Goal: Task Accomplishment & Management: Complete application form

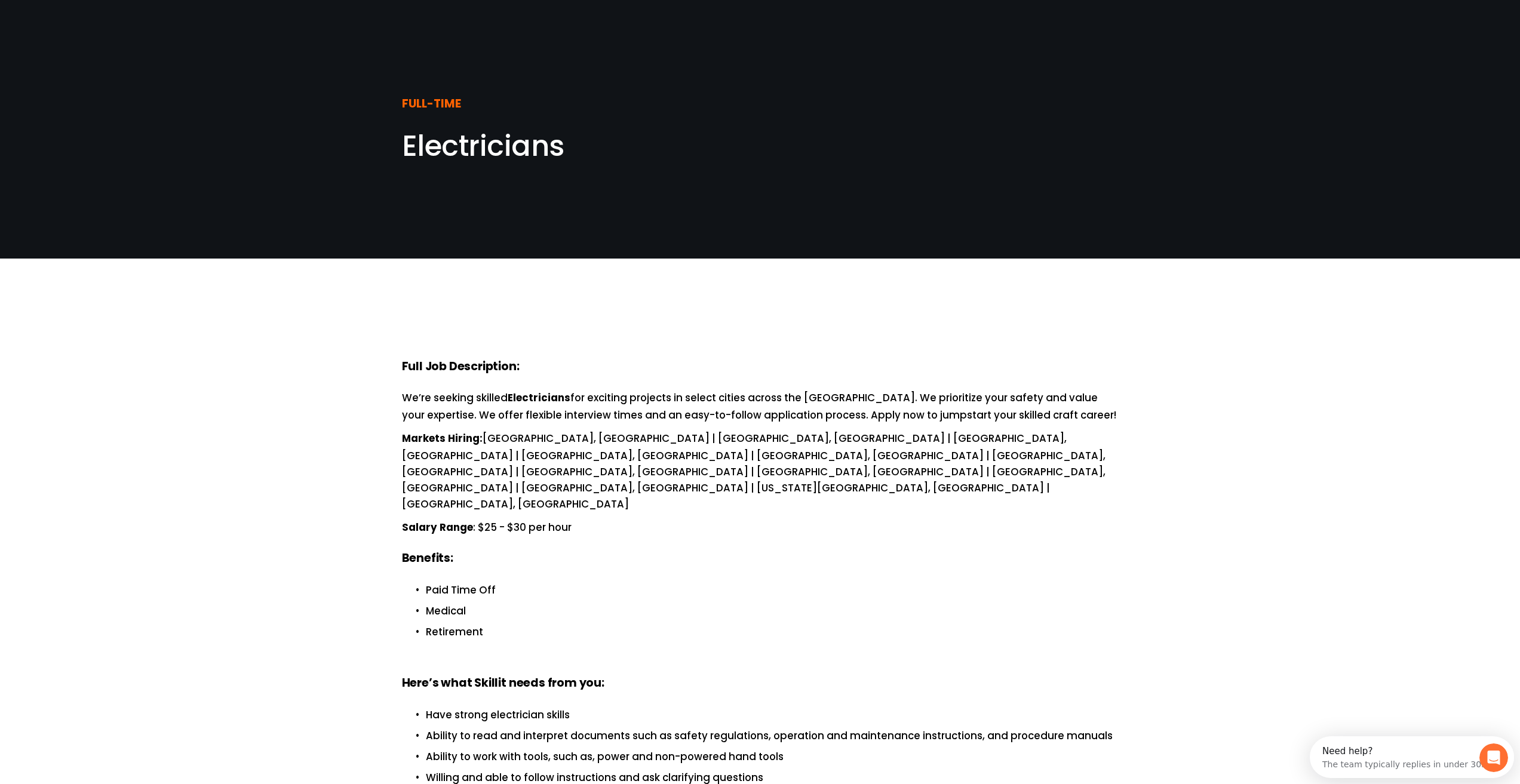
click at [506, 160] on span "Electricians" at bounding box center [484, 146] width 163 height 40
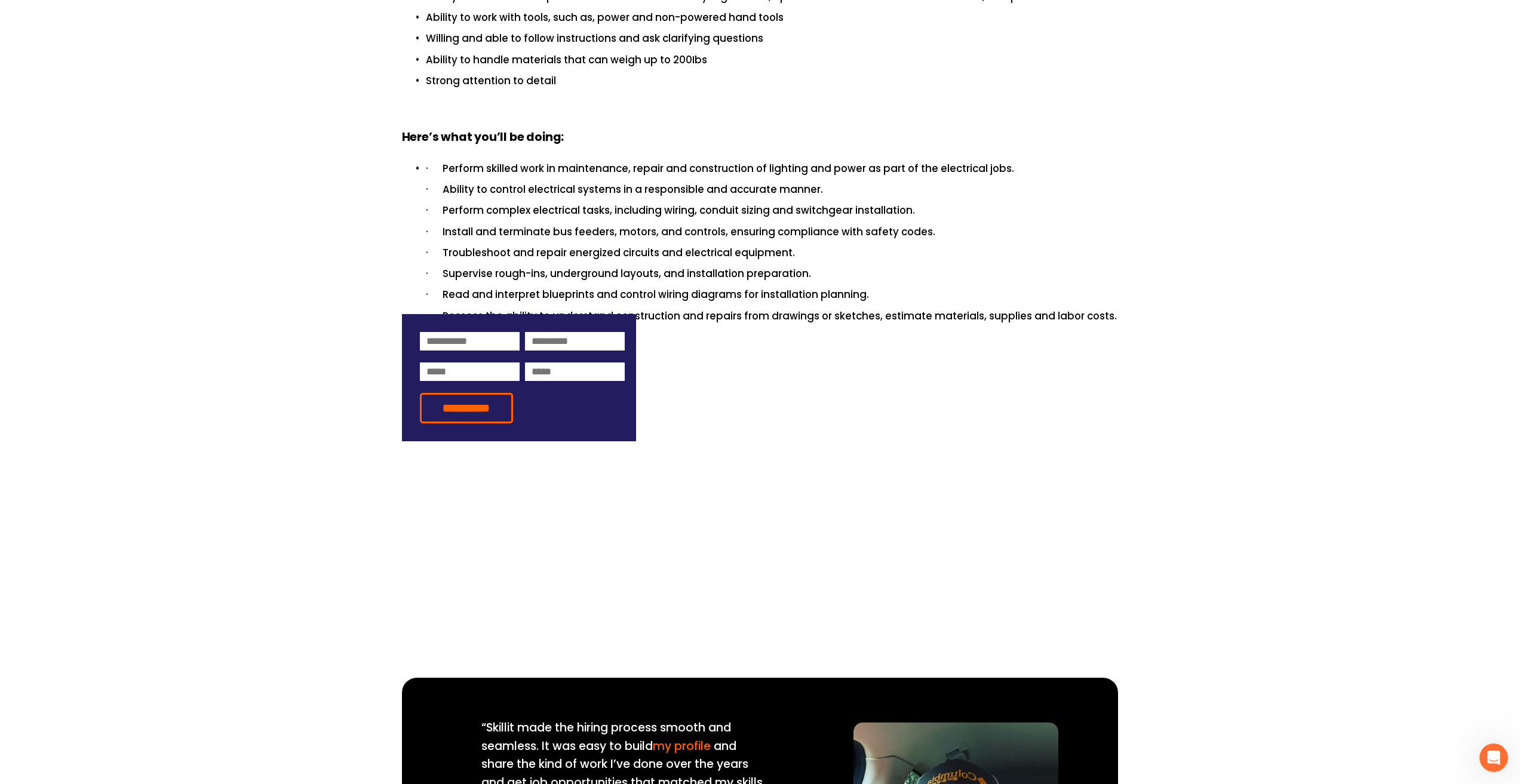
scroll to position [776, 0]
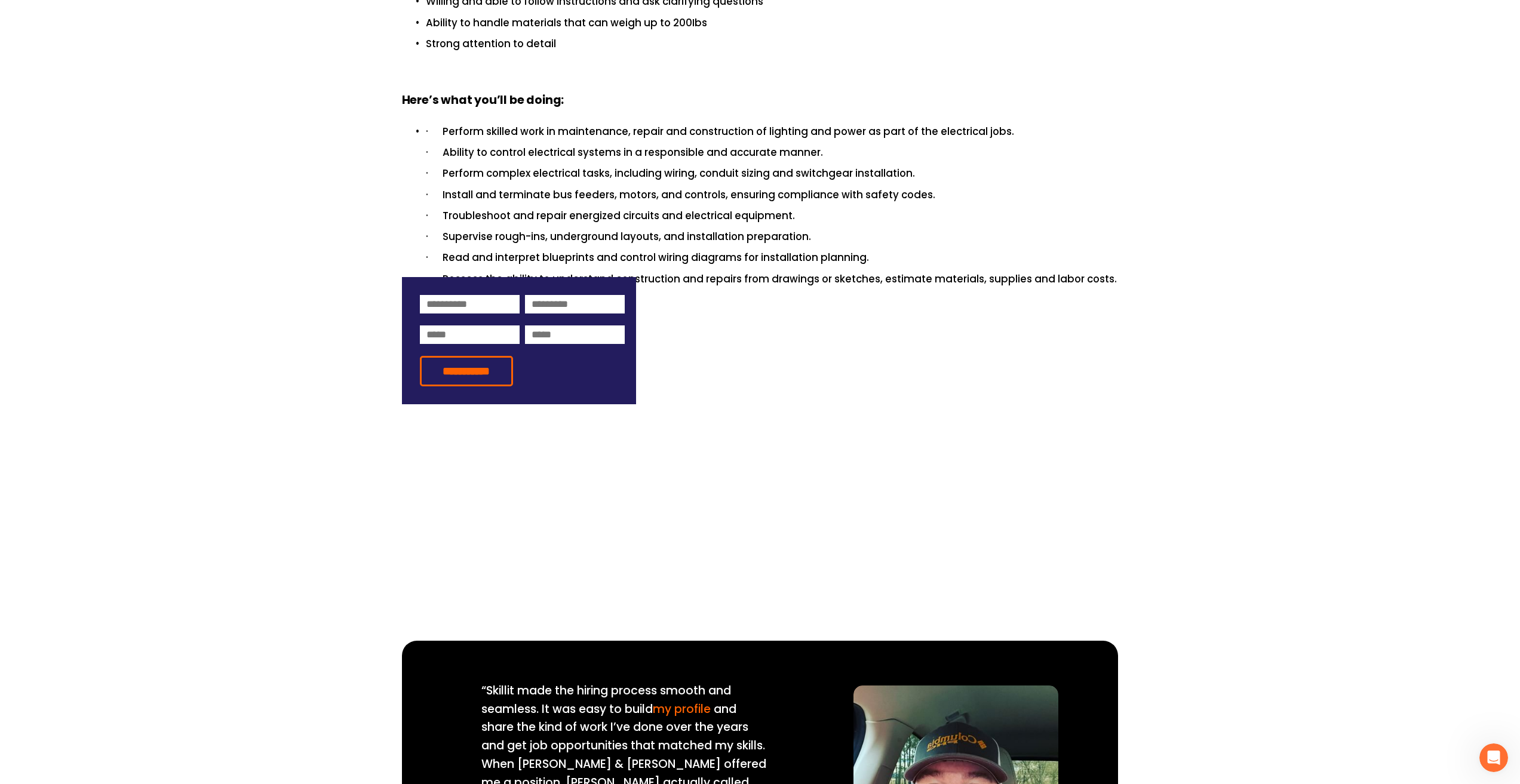
click at [589, 510] on div "Full Job Description: We’re seeking skilled Electricians for exciting projects …" at bounding box center [760, 25] width 1520 height 1086
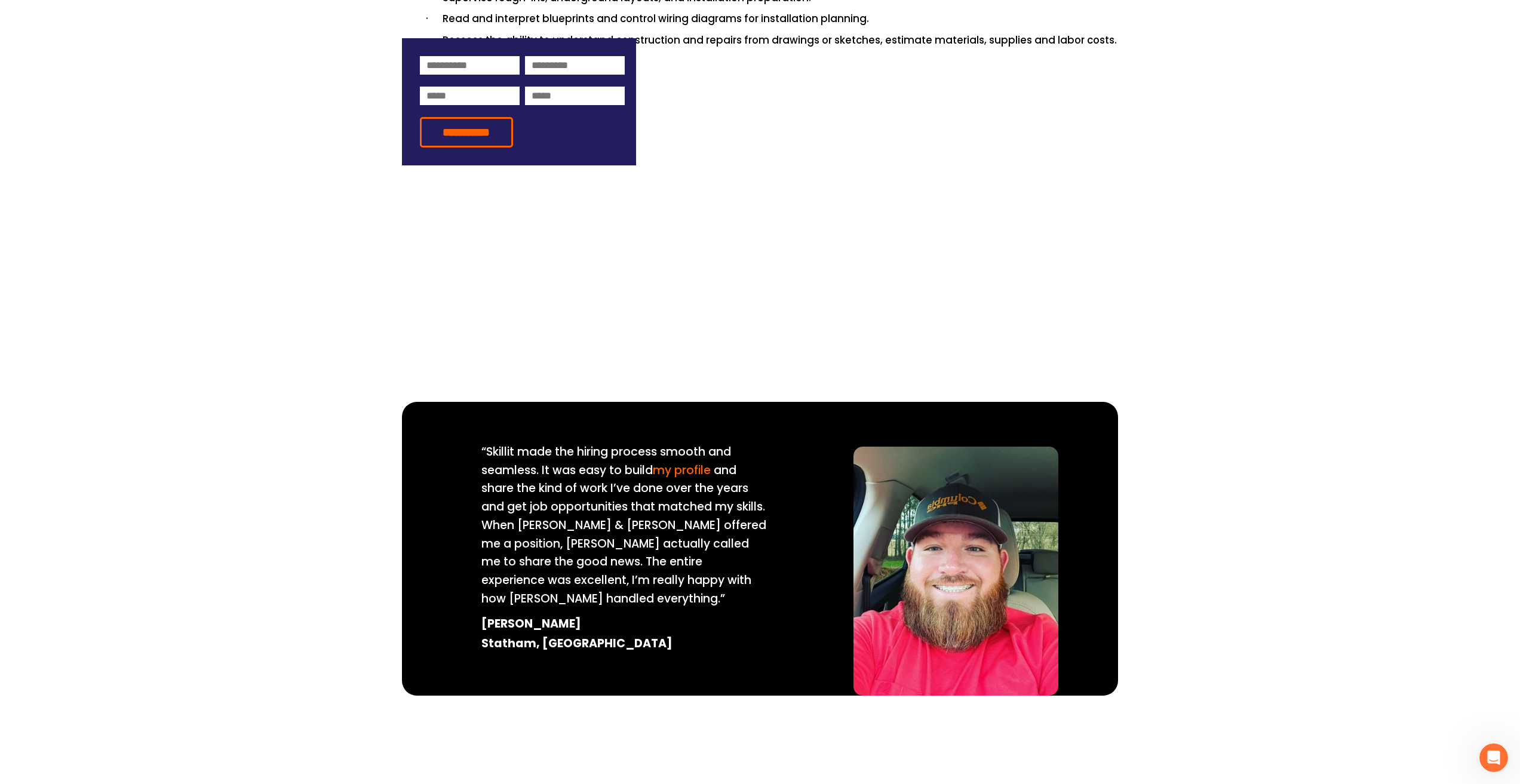
click at [589, 512] on span "and share the kind of work I’ve done over the years and get job opportunities t…" at bounding box center [625, 534] width 288 height 144
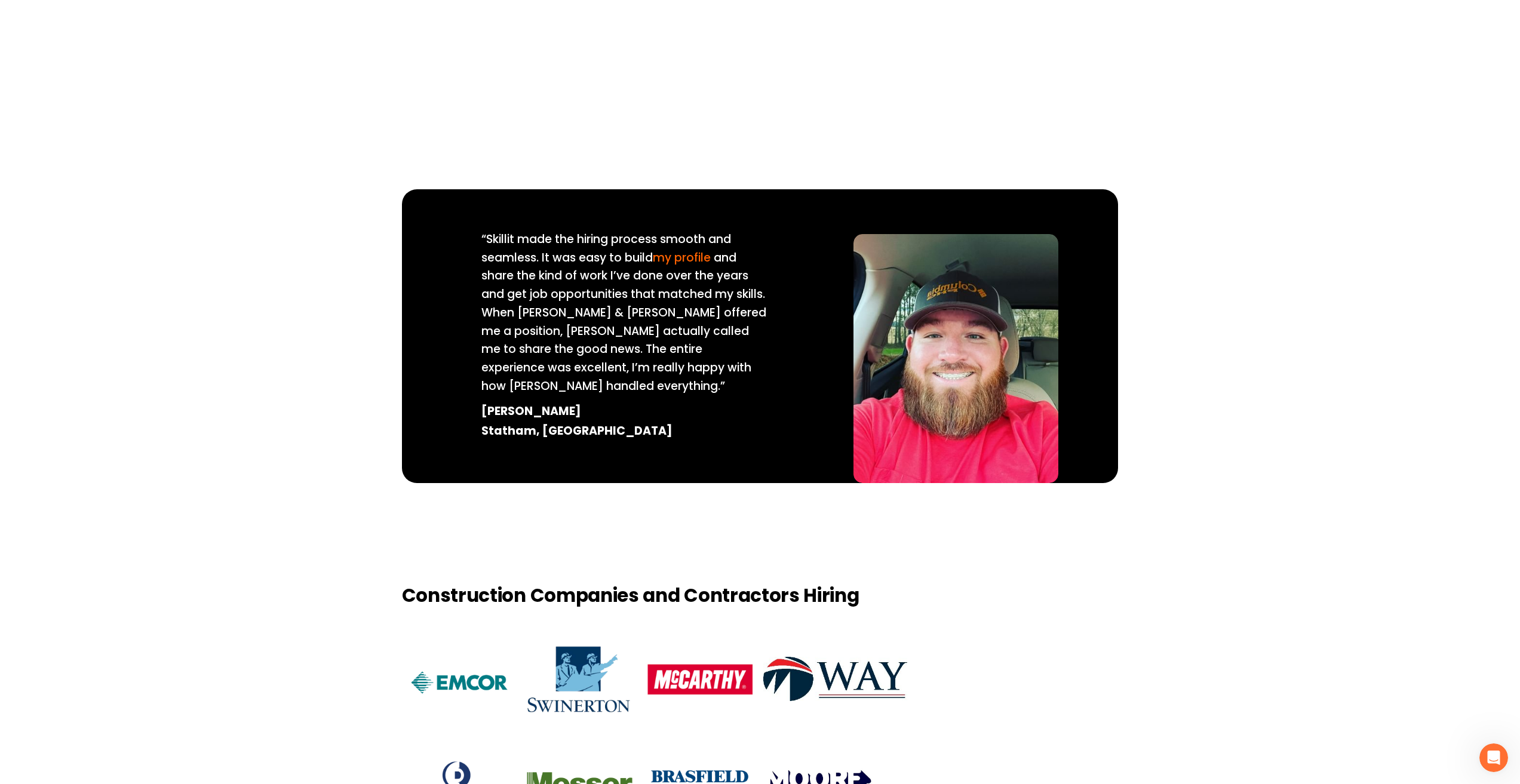
scroll to position [1287, 0]
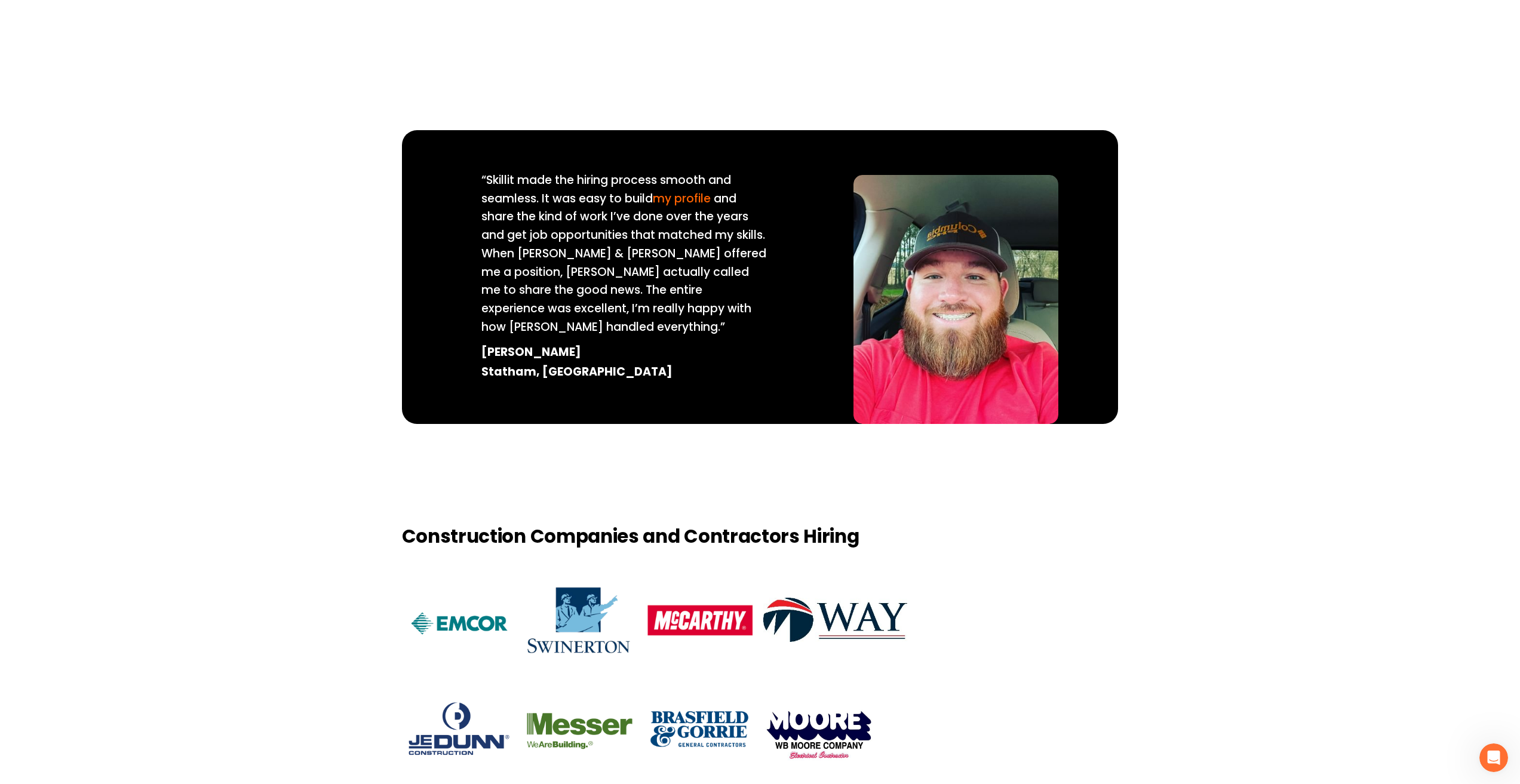
click at [466, 679] on div at bounding box center [459, 730] width 114 height 103
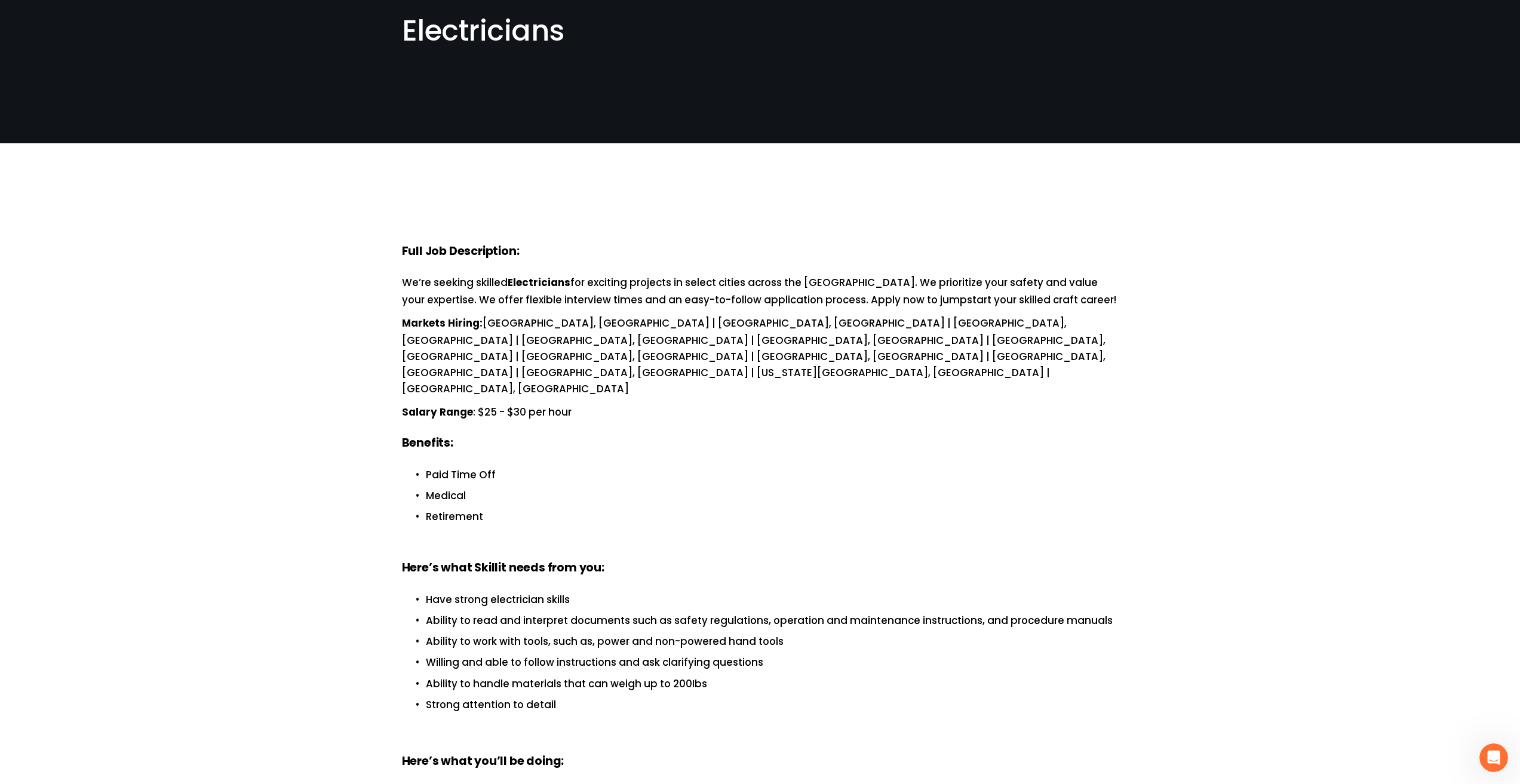
scroll to position [0, 0]
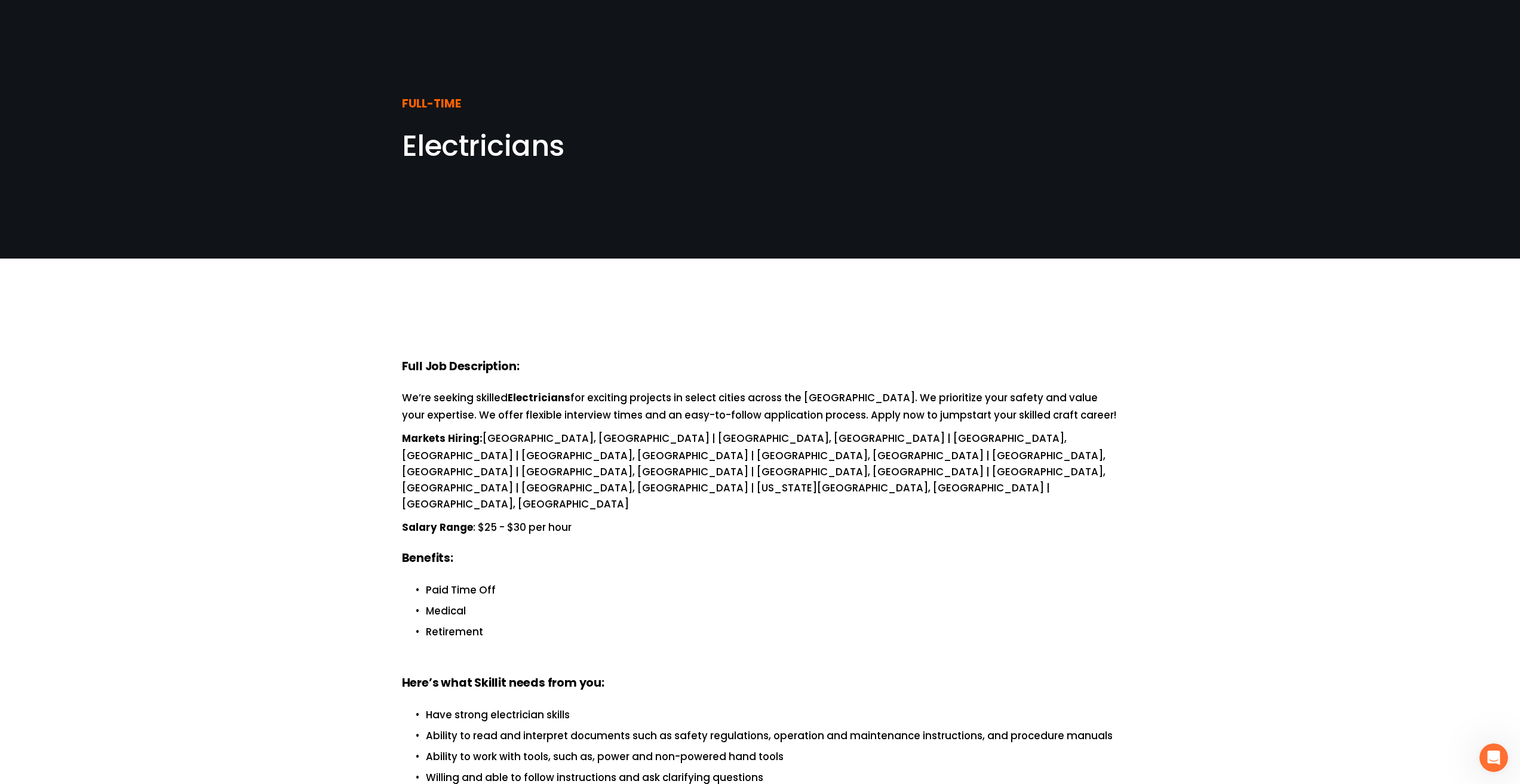
click at [457, 159] on span "Electricians" at bounding box center [484, 146] width 163 height 40
drag, startPoint x: 462, startPoint y: 112, endPoint x: 469, endPoint y: 117, distance: 8.6
drag, startPoint x: 678, startPoint y: 317, endPoint x: 667, endPoint y: 365, distance: 49.2
click at [668, 371] on h4 "Full Job Description:" at bounding box center [761, 368] width 717 height 17
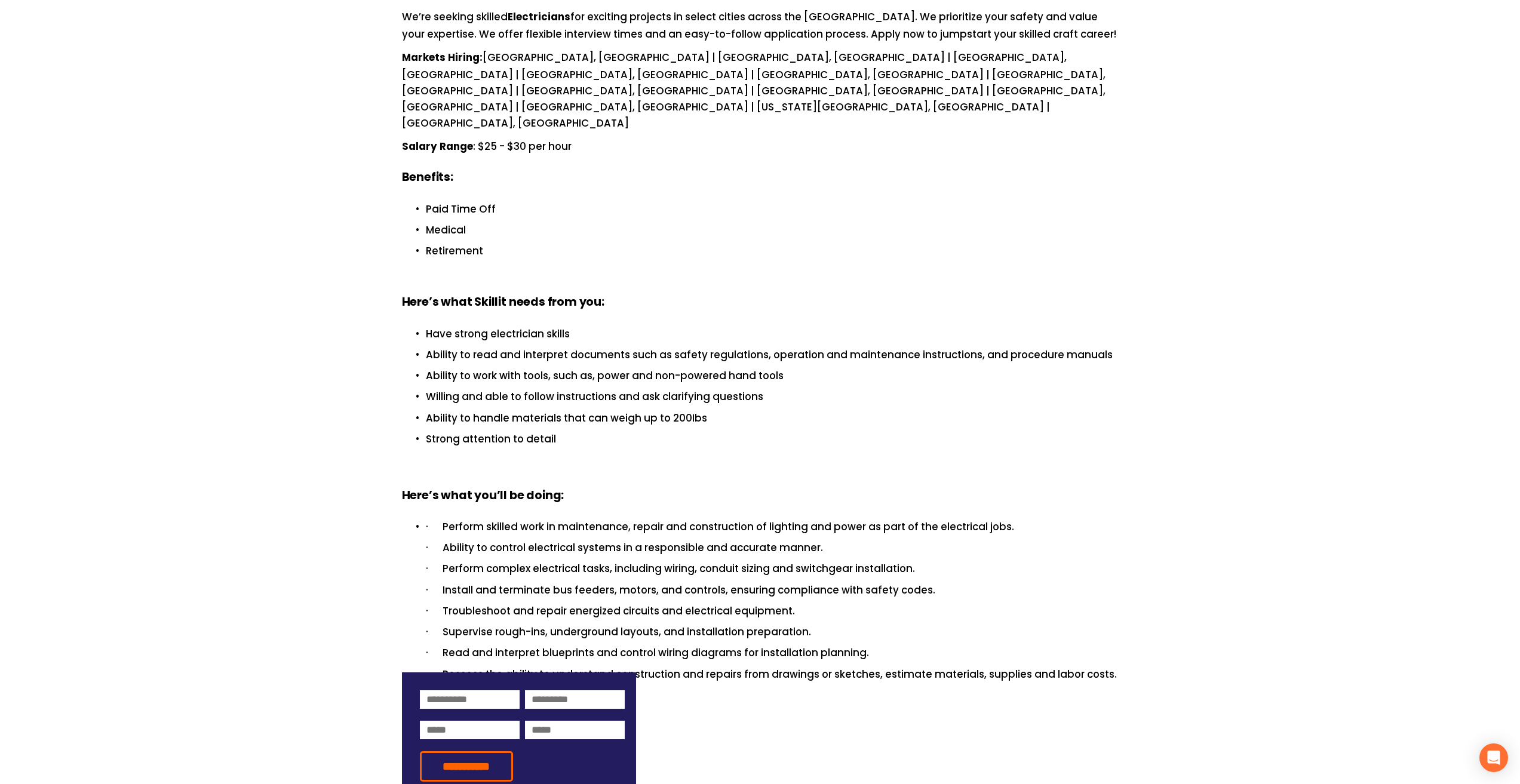
scroll to position [478, 0]
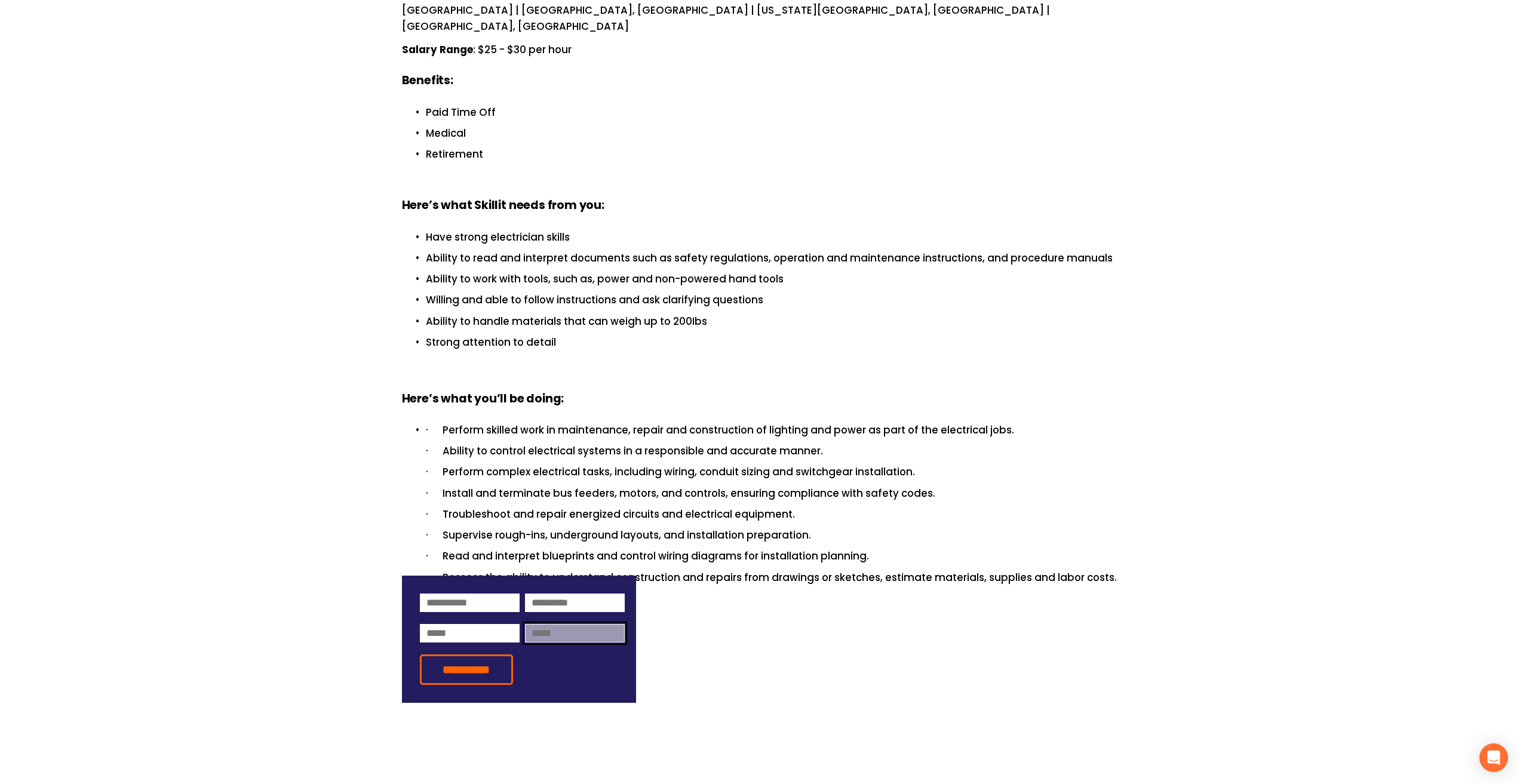
click at [571, 624] on input at bounding box center [575, 633] width 100 height 18
click at [522, 648] on form "**********" at bounding box center [520, 639] width 235 height 127
click at [493, 655] on input "**********" at bounding box center [467, 669] width 93 height 30
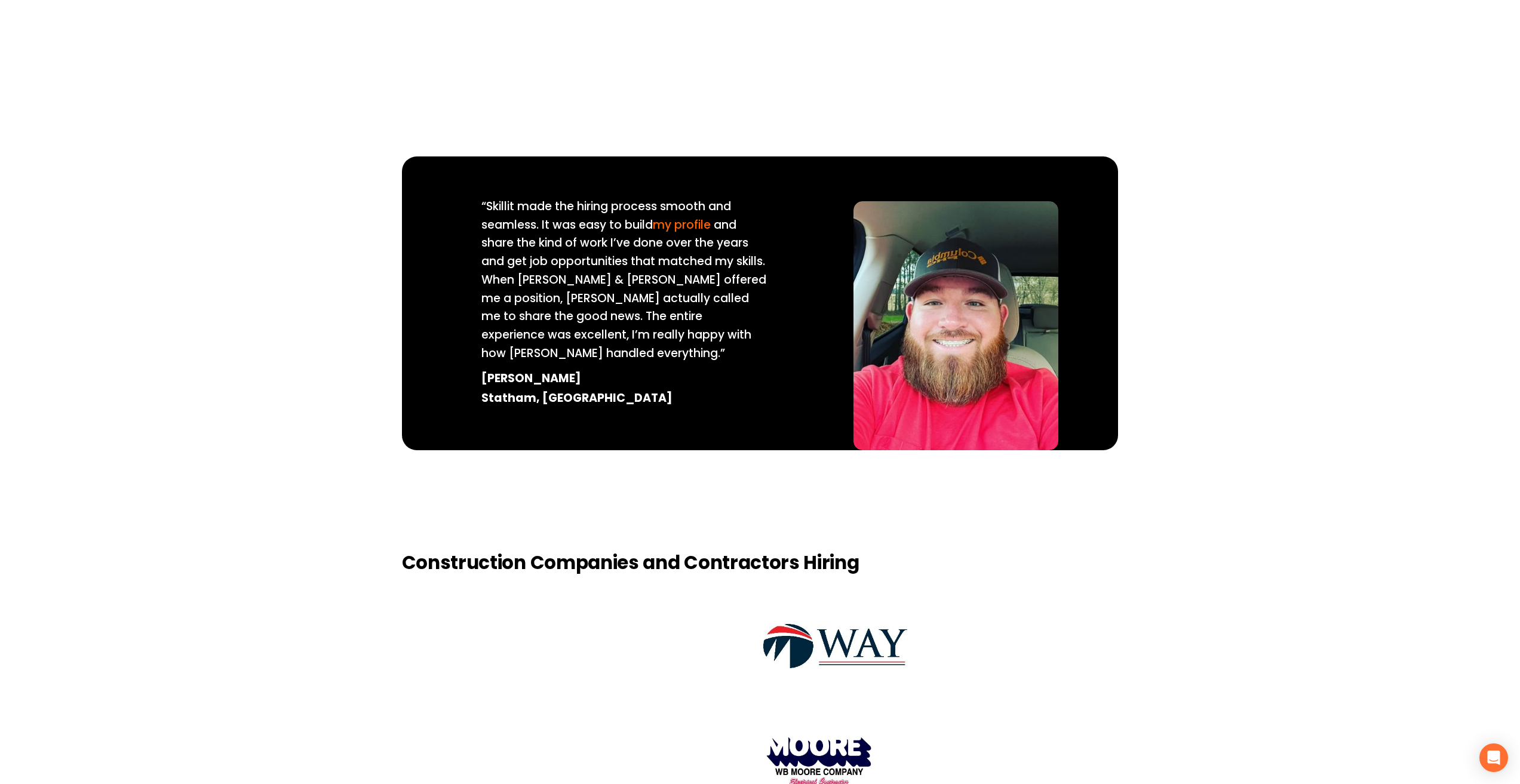
scroll to position [1287, 0]
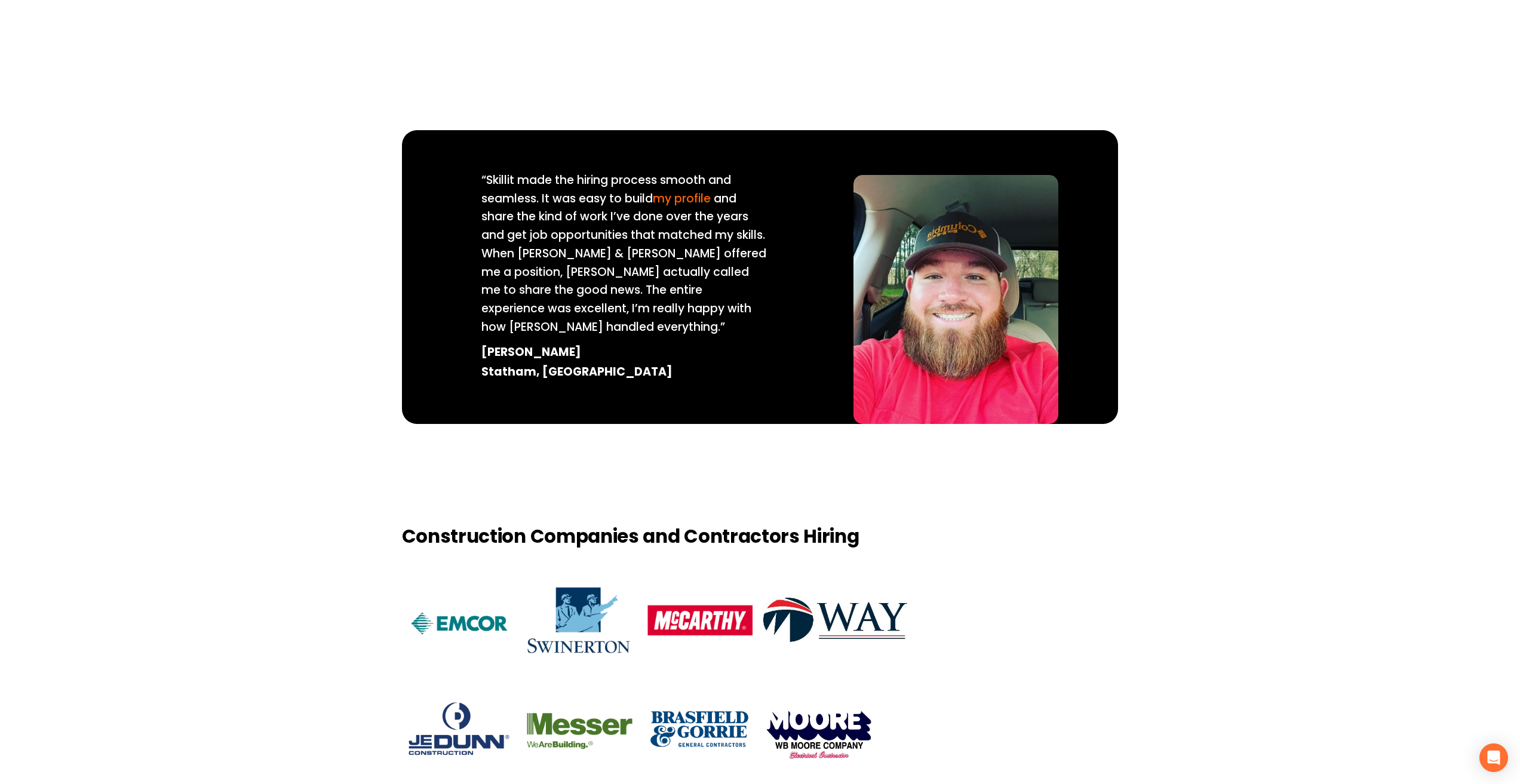
click at [509, 344] on strong "Jeffery Evans Statham, GA" at bounding box center [577, 363] width 191 height 40
